Goal: Task Accomplishment & Management: Complete application form

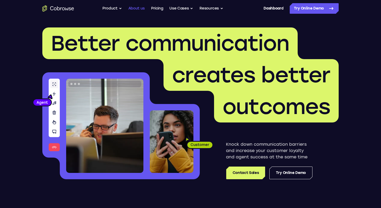
click at [139, 7] on link "About us" at bounding box center [136, 8] width 16 height 11
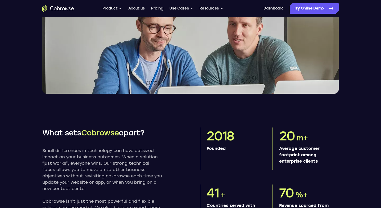
scroll to position [122, 0]
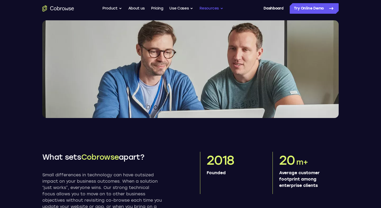
click at [212, 8] on button "Resources" at bounding box center [211, 8] width 24 height 11
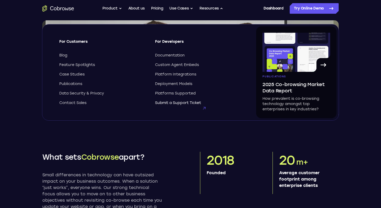
click at [188, 103] on span "Submit a Support Ticket" at bounding box center [178, 102] width 46 height 5
